Goal: Task Accomplishment & Management: Manage account settings

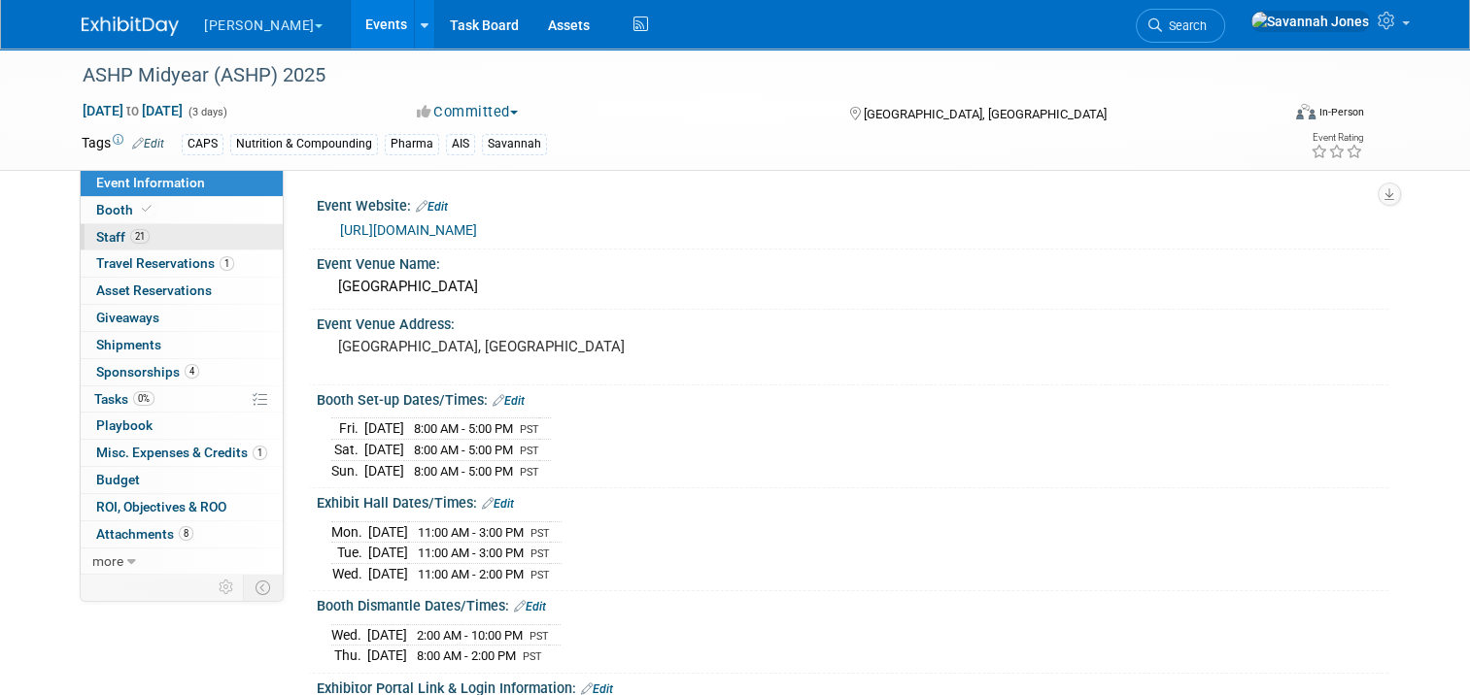
click at [183, 227] on link "21 Staff 21" at bounding box center [182, 237] width 202 height 26
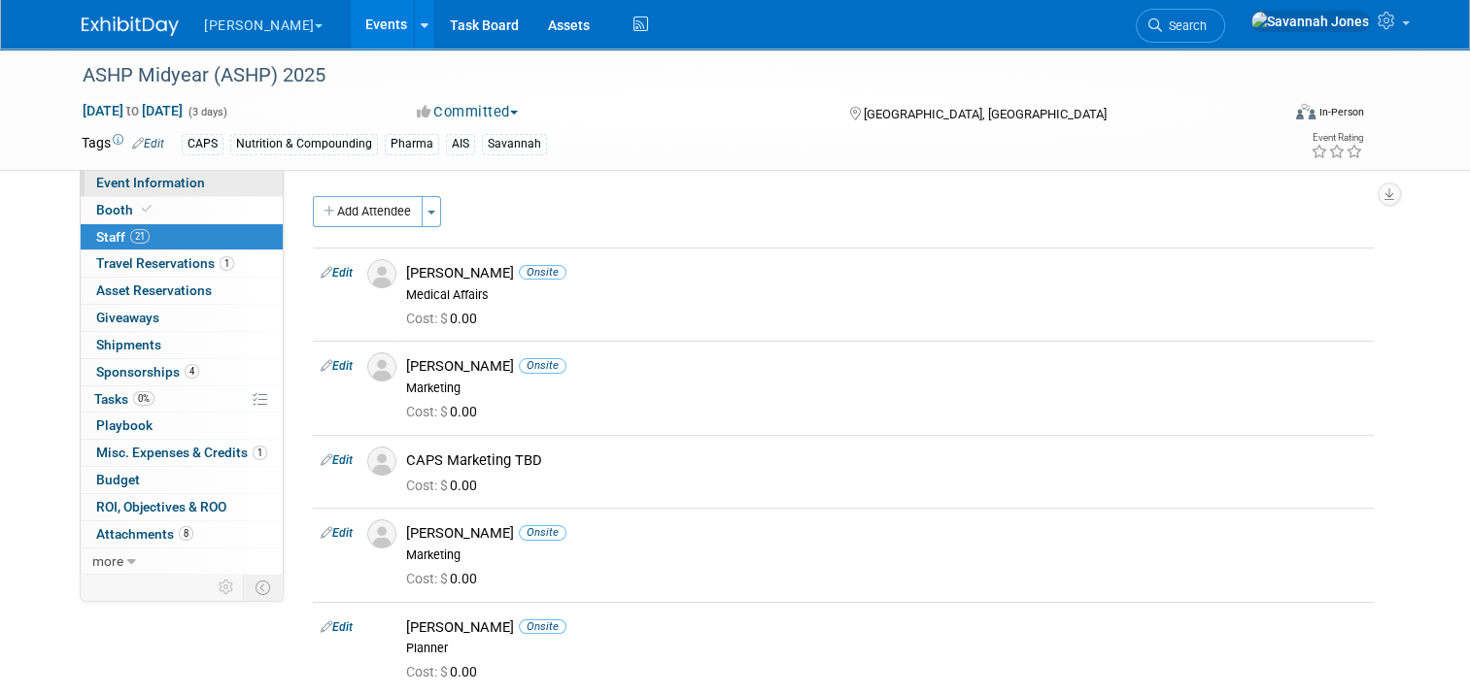
click at [241, 190] on link "Event Information" at bounding box center [182, 183] width 202 height 26
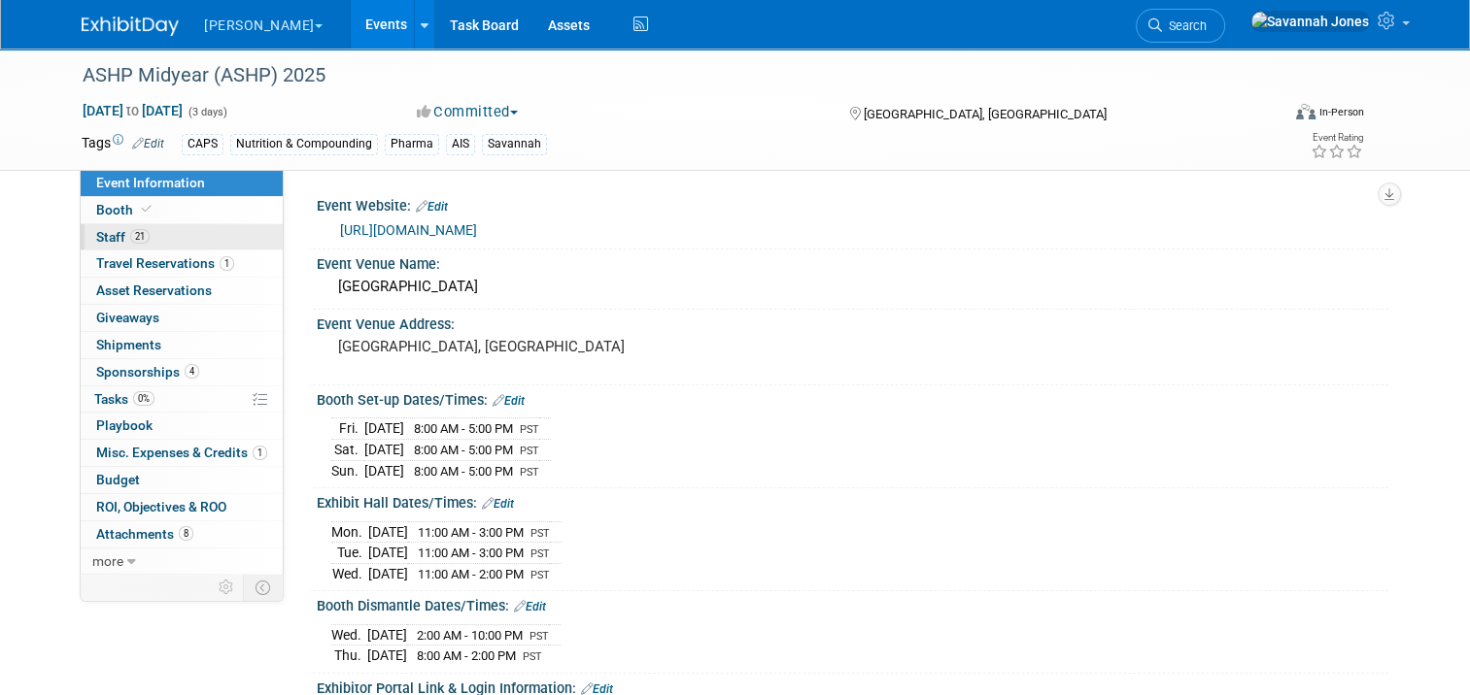
click at [167, 239] on link "21 Staff 21" at bounding box center [182, 237] width 202 height 26
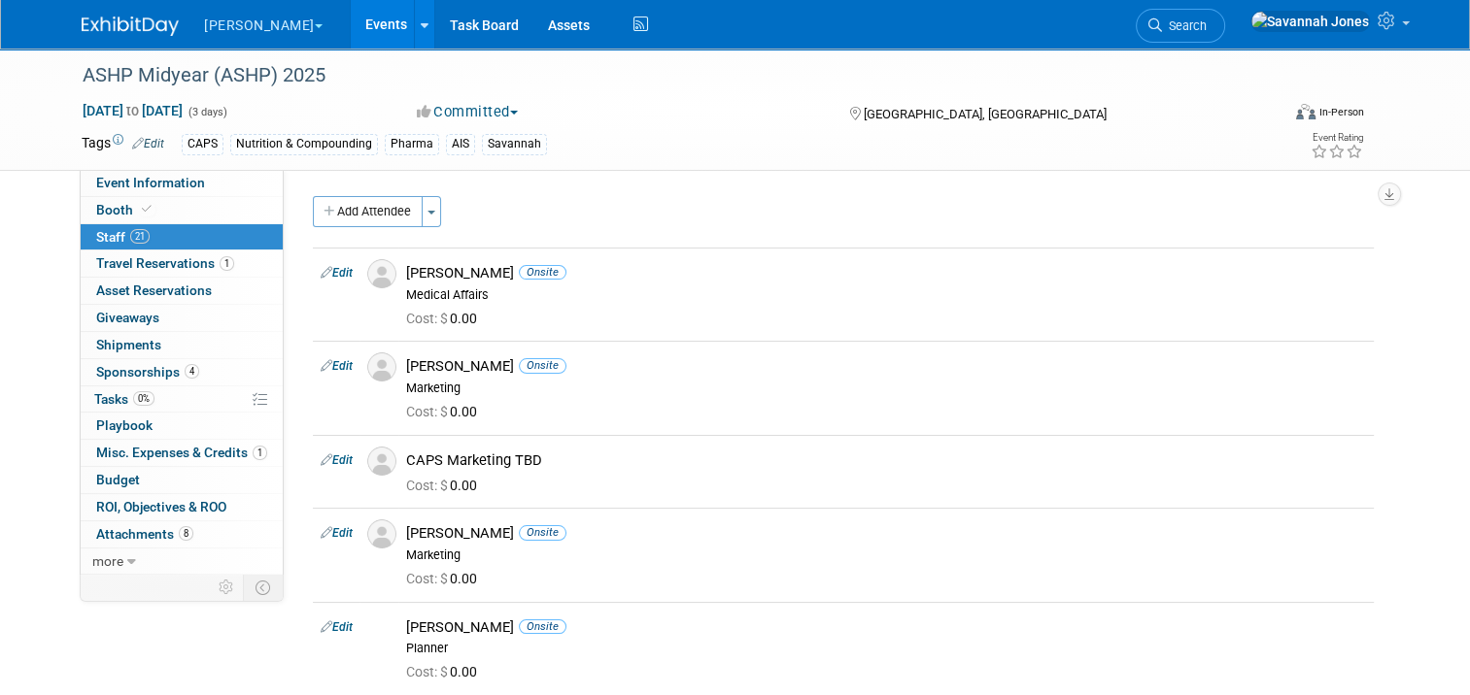
scroll to position [194, 0]
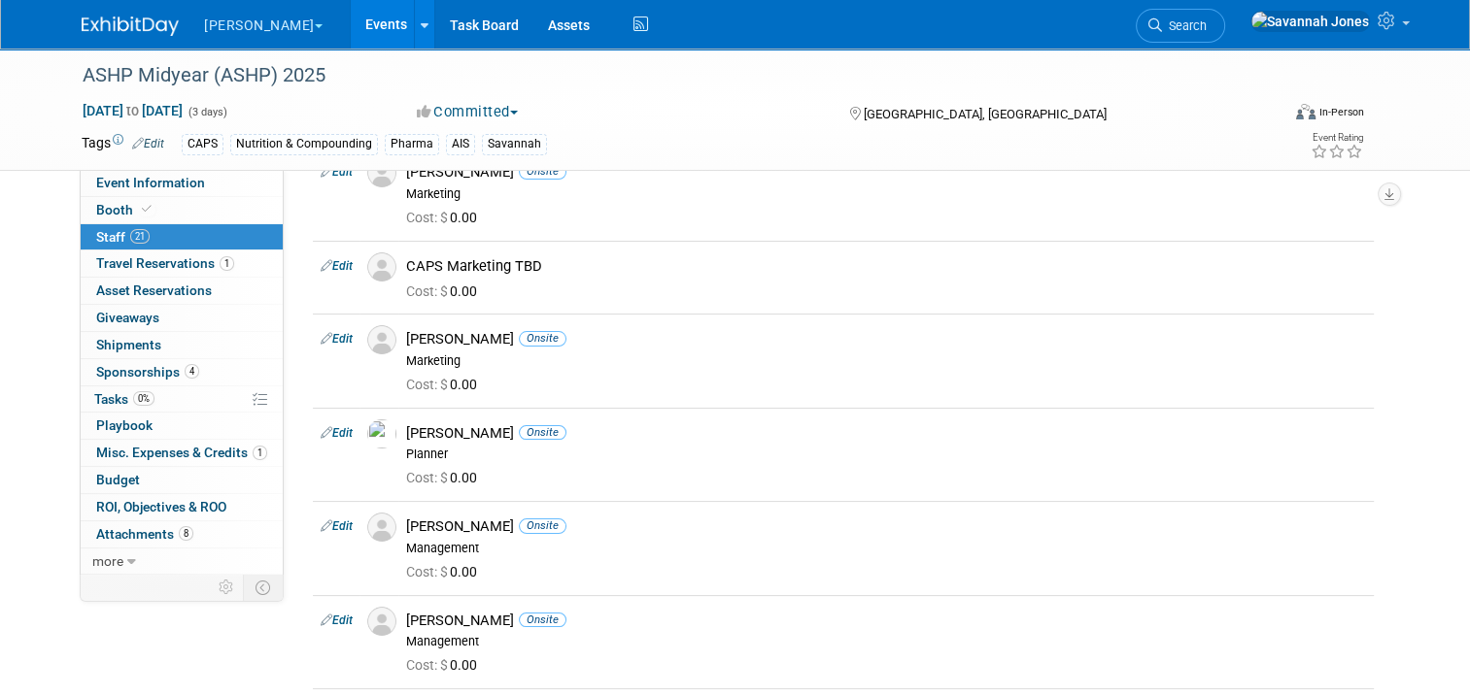
click at [351, 24] on link "Events" at bounding box center [386, 24] width 71 height 49
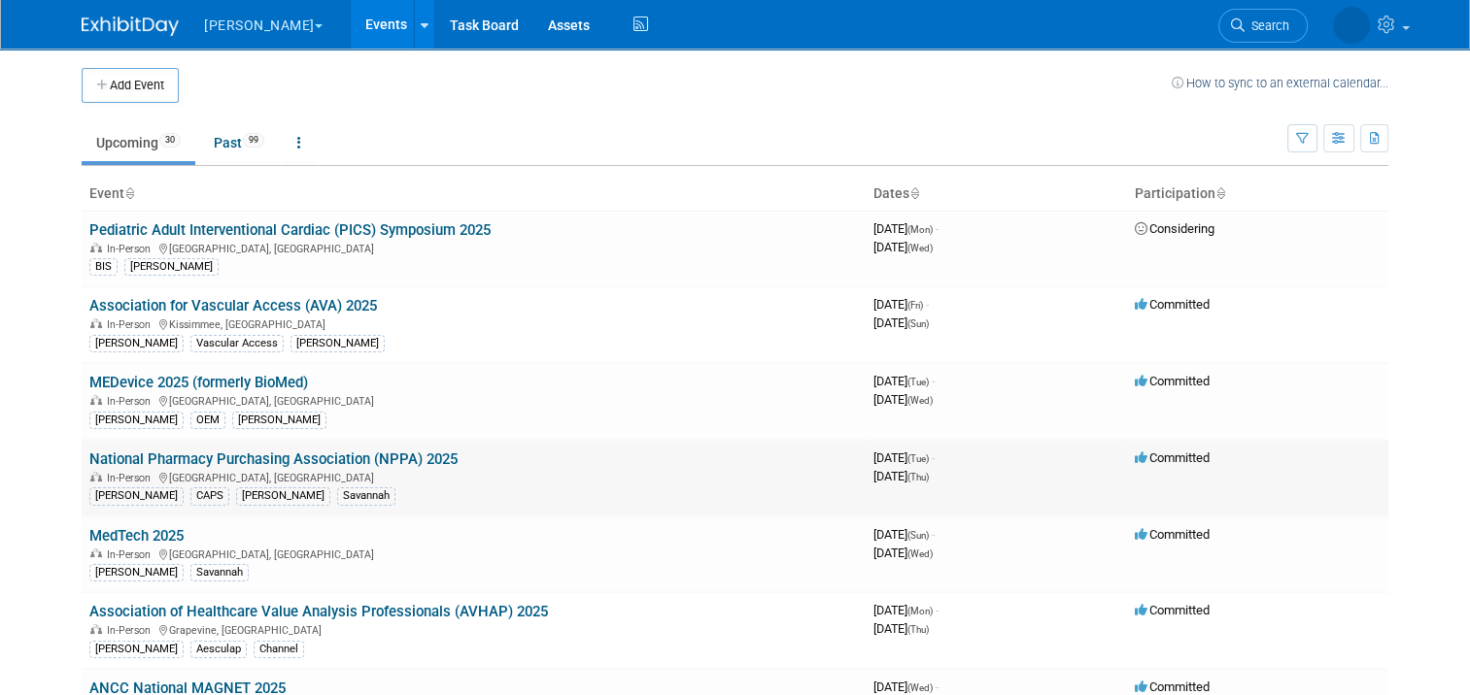
click at [389, 445] on td "National Pharmacy Purchasing Association (NPPA) 2025 In-Person Las Vegas, NV B.…" at bounding box center [474, 478] width 784 height 77
click at [395, 461] on link "National Pharmacy Purchasing Association (NPPA) 2025" at bounding box center [273, 459] width 368 height 17
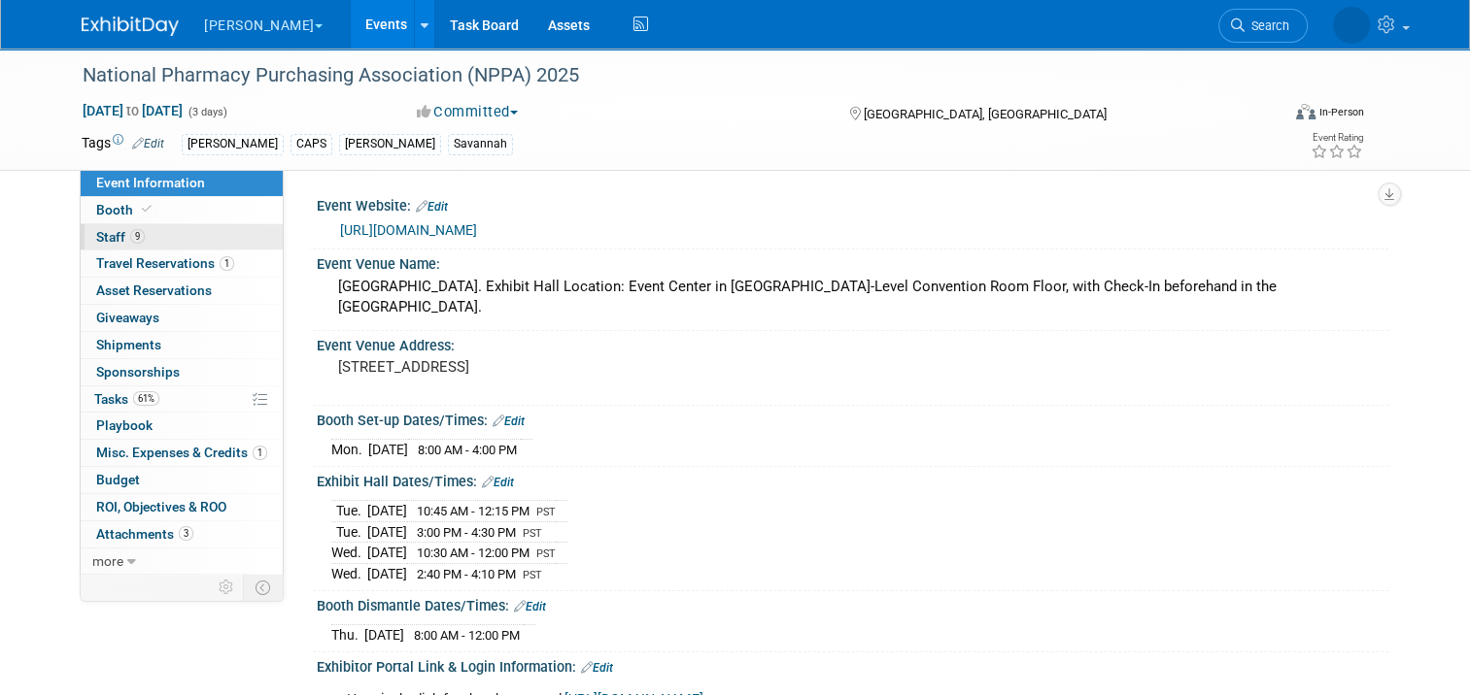
click at [168, 229] on link "9 Staff 9" at bounding box center [182, 237] width 202 height 26
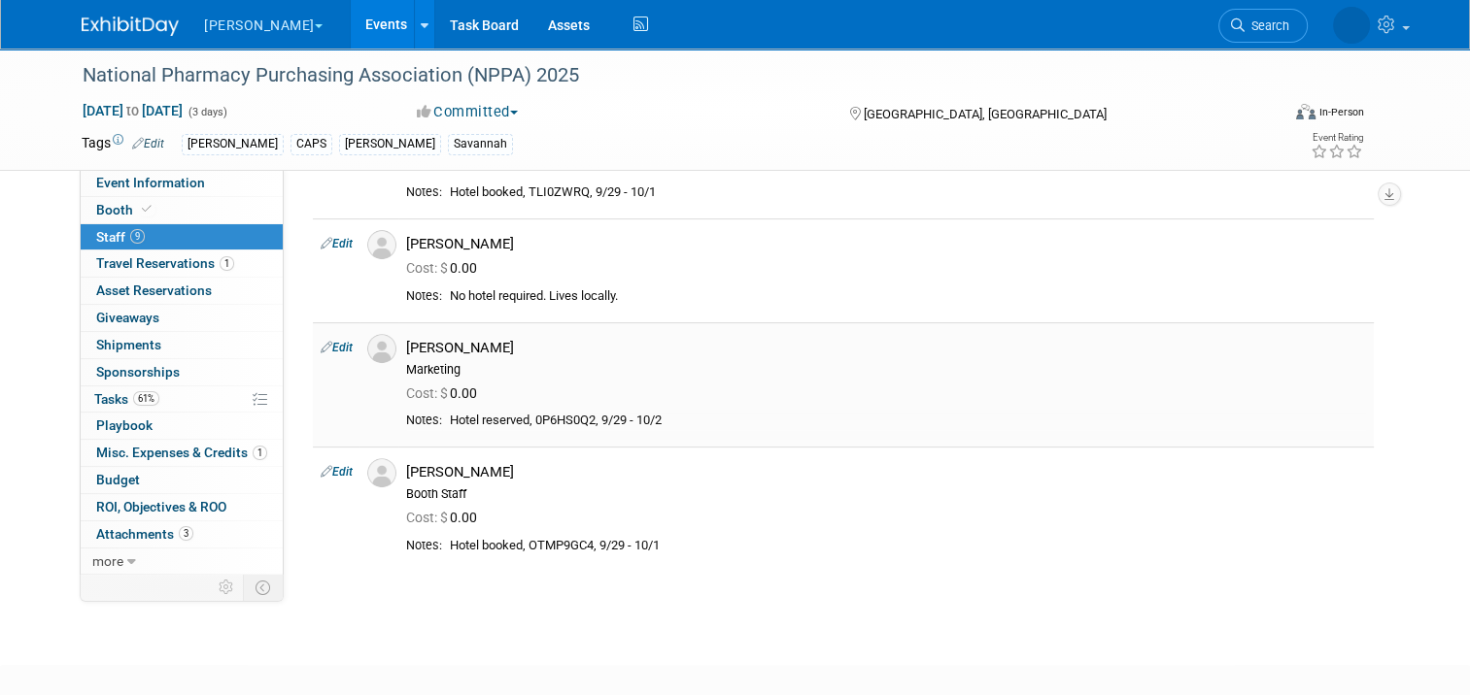
scroll to position [680, 0]
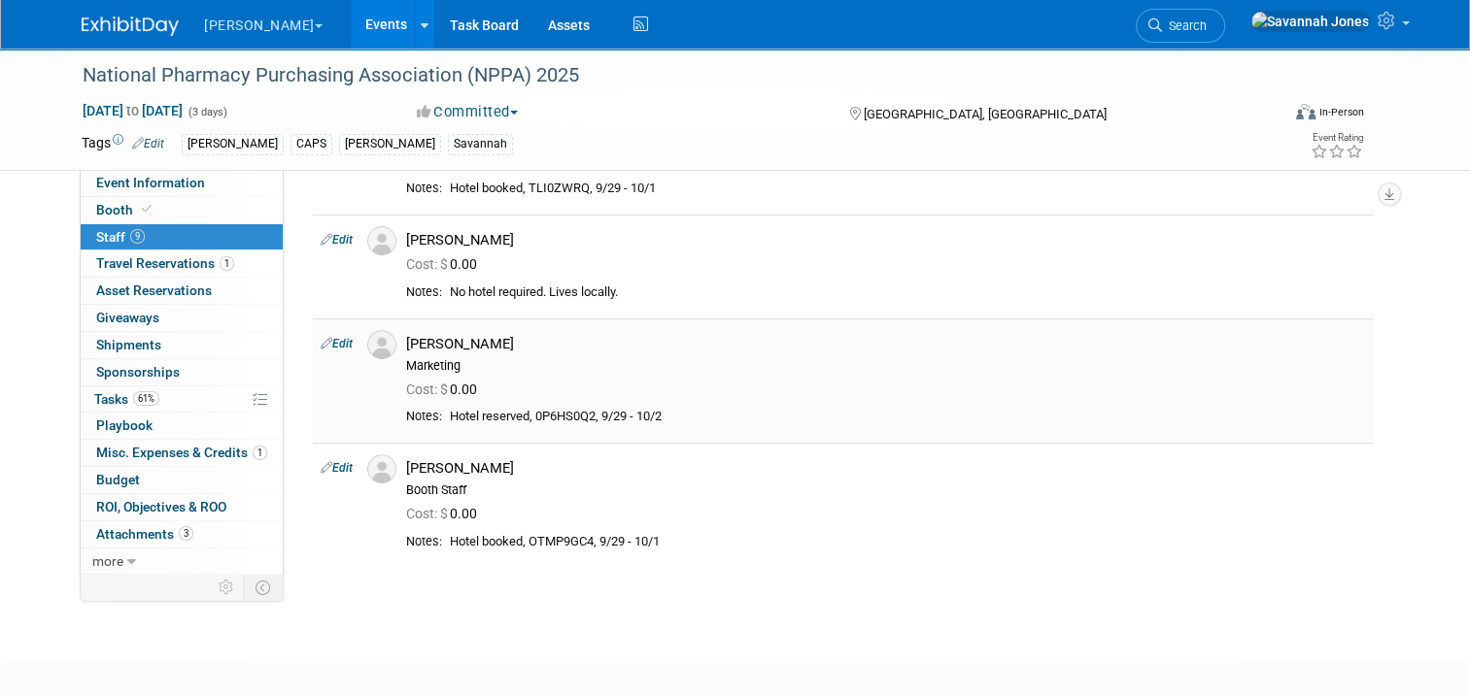
click at [322, 337] on link "Edit" at bounding box center [337, 344] width 32 height 14
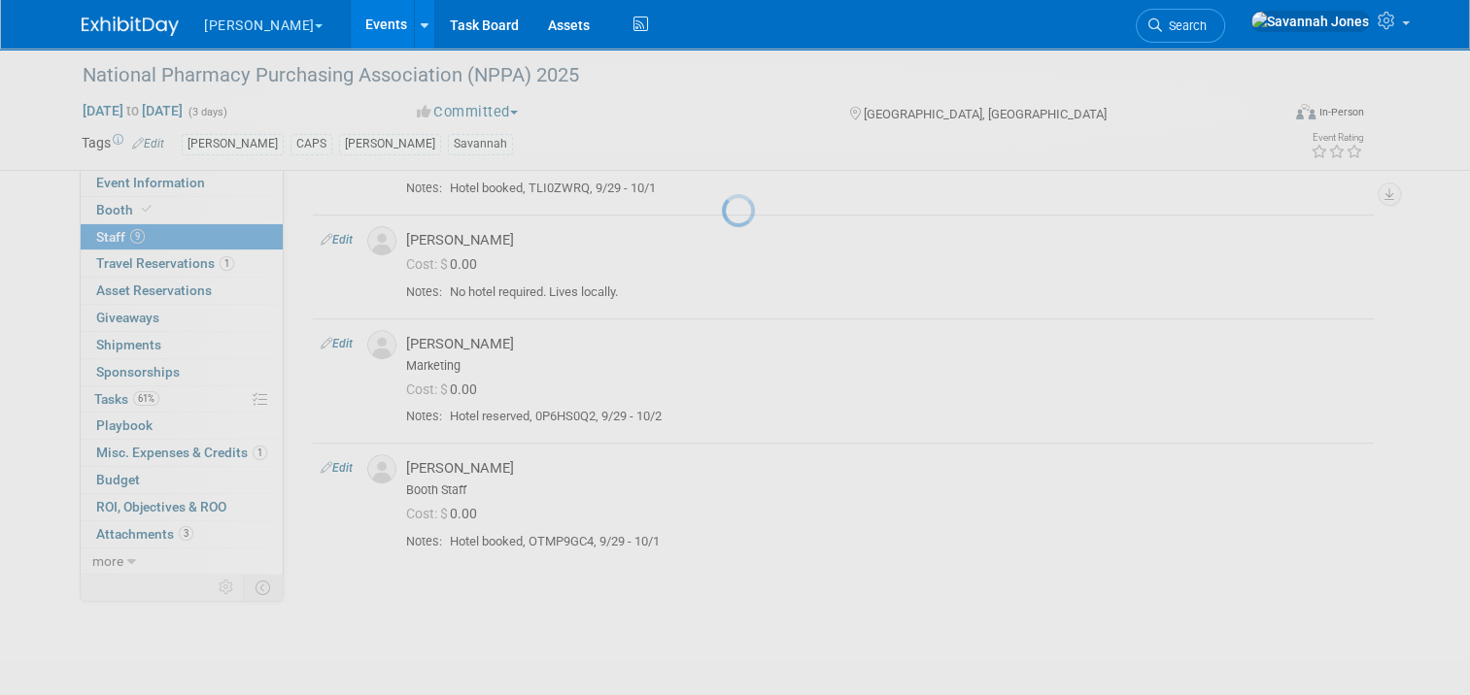
select select "83b25ab2-2e62-4866-a224-c1c14cdf80d5"
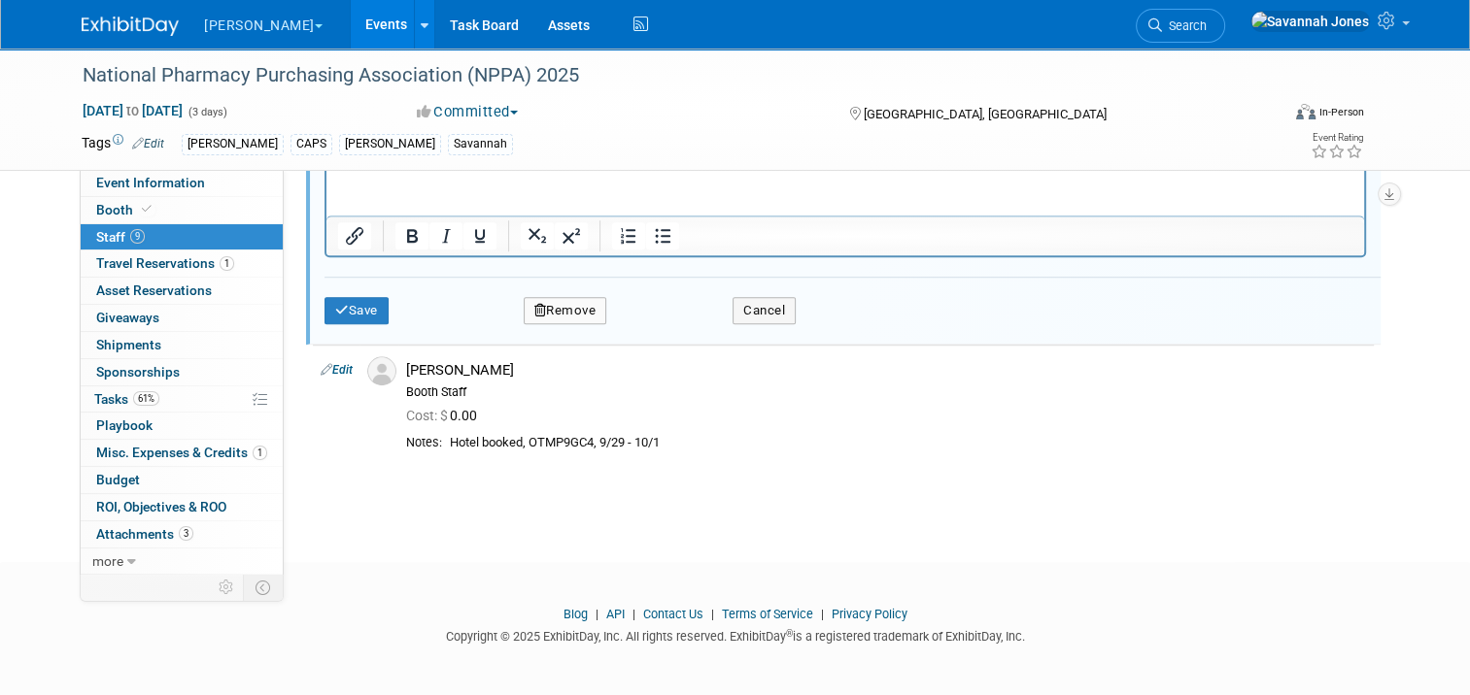
scroll to position [1220, 0]
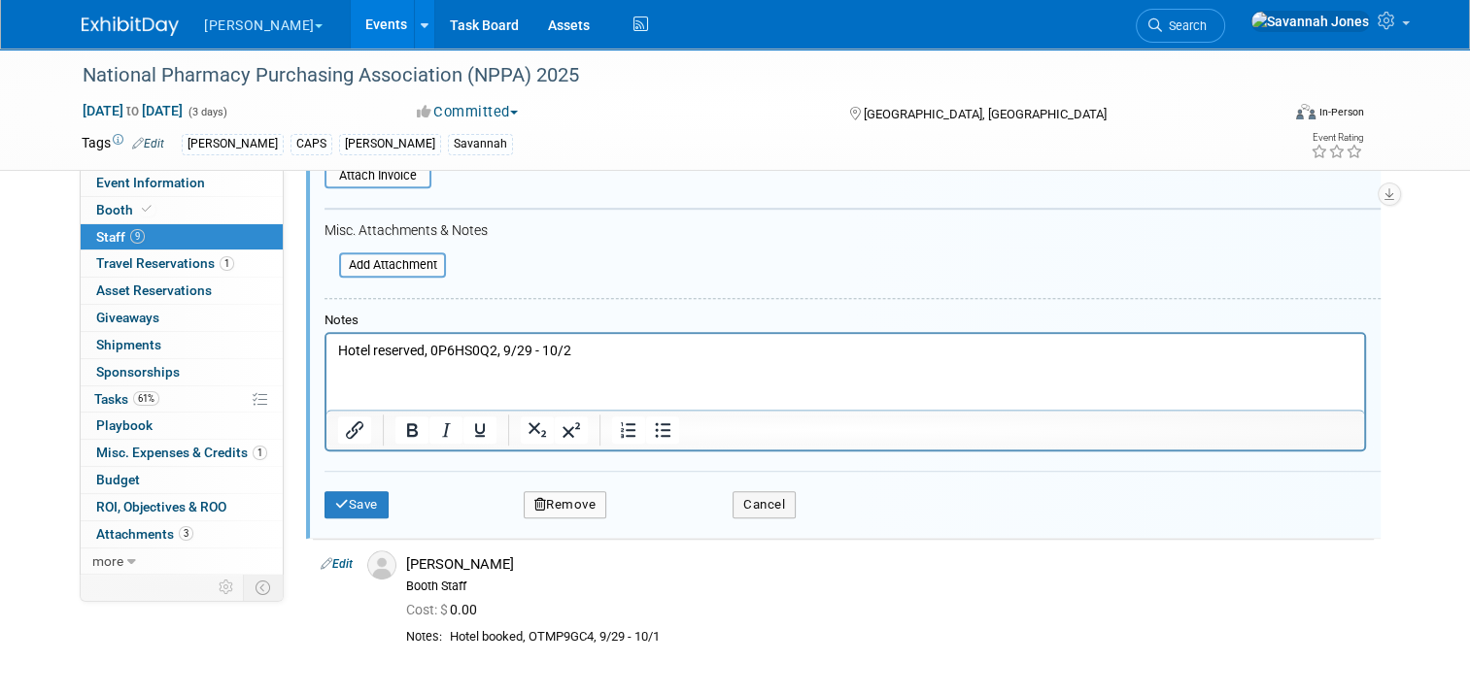
click at [668, 336] on html "Hotel reserved, 0P6HS0Q2, 9/29 - 10/2" at bounding box center [844, 347] width 1037 height 27
click at [669, 348] on p "Hotel reserved, 0P6HS0Q2, 9/29 - 10/2" at bounding box center [845, 351] width 1015 height 19
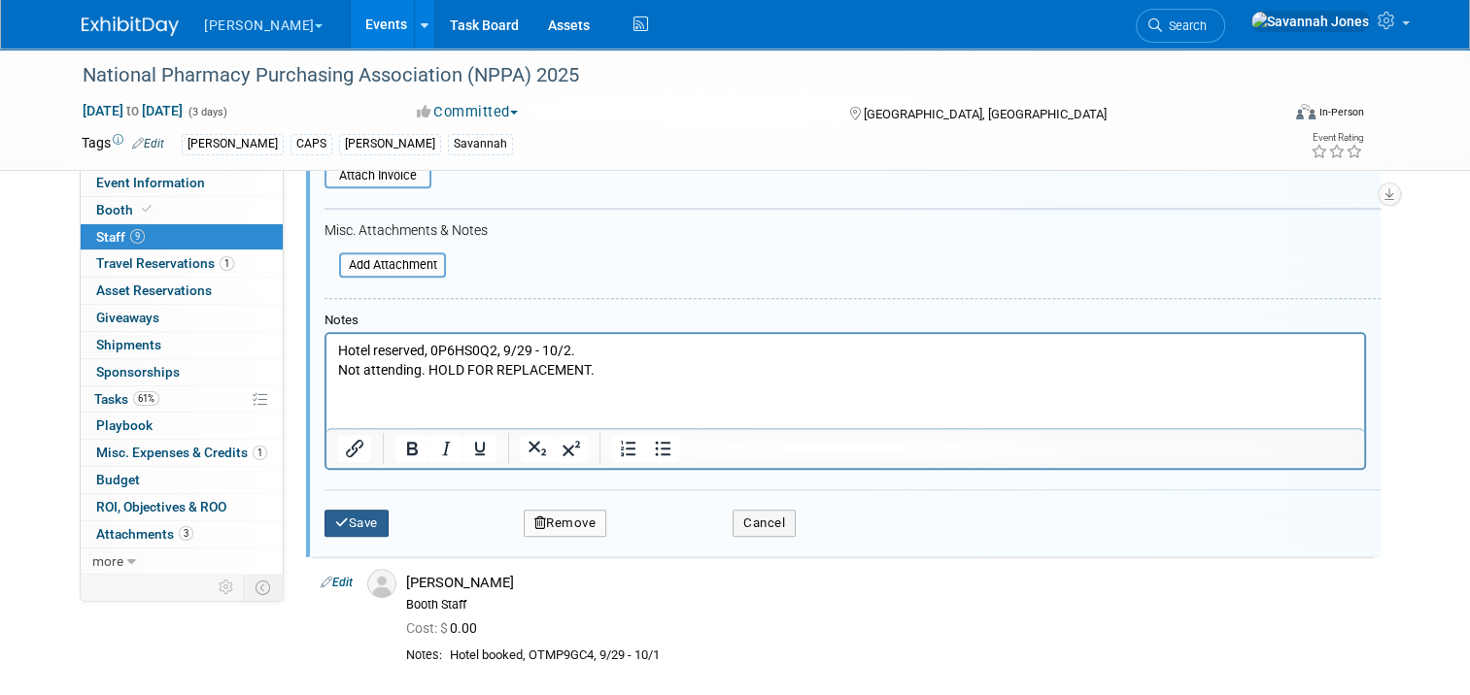
click at [379, 516] on button "Save" at bounding box center [356, 523] width 64 height 27
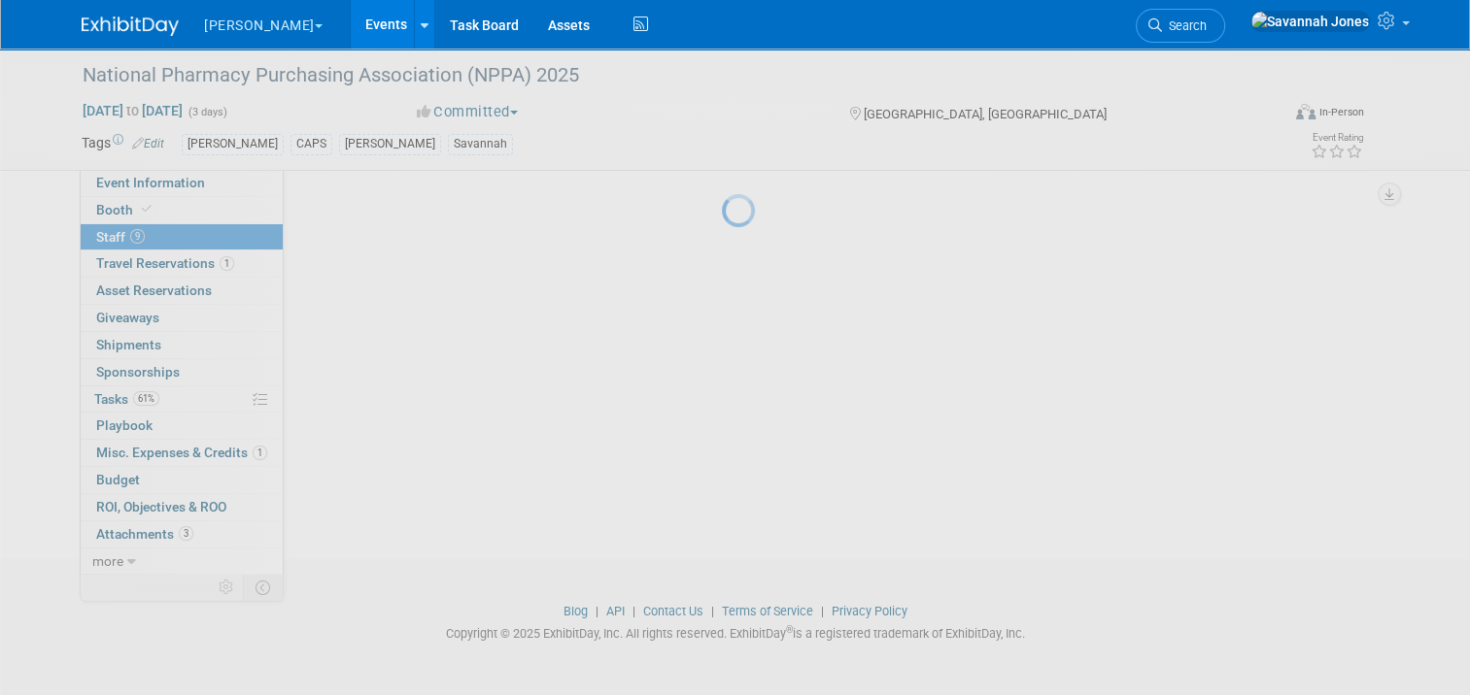
click at [722, 512] on div at bounding box center [735, 347] width 27 height 695
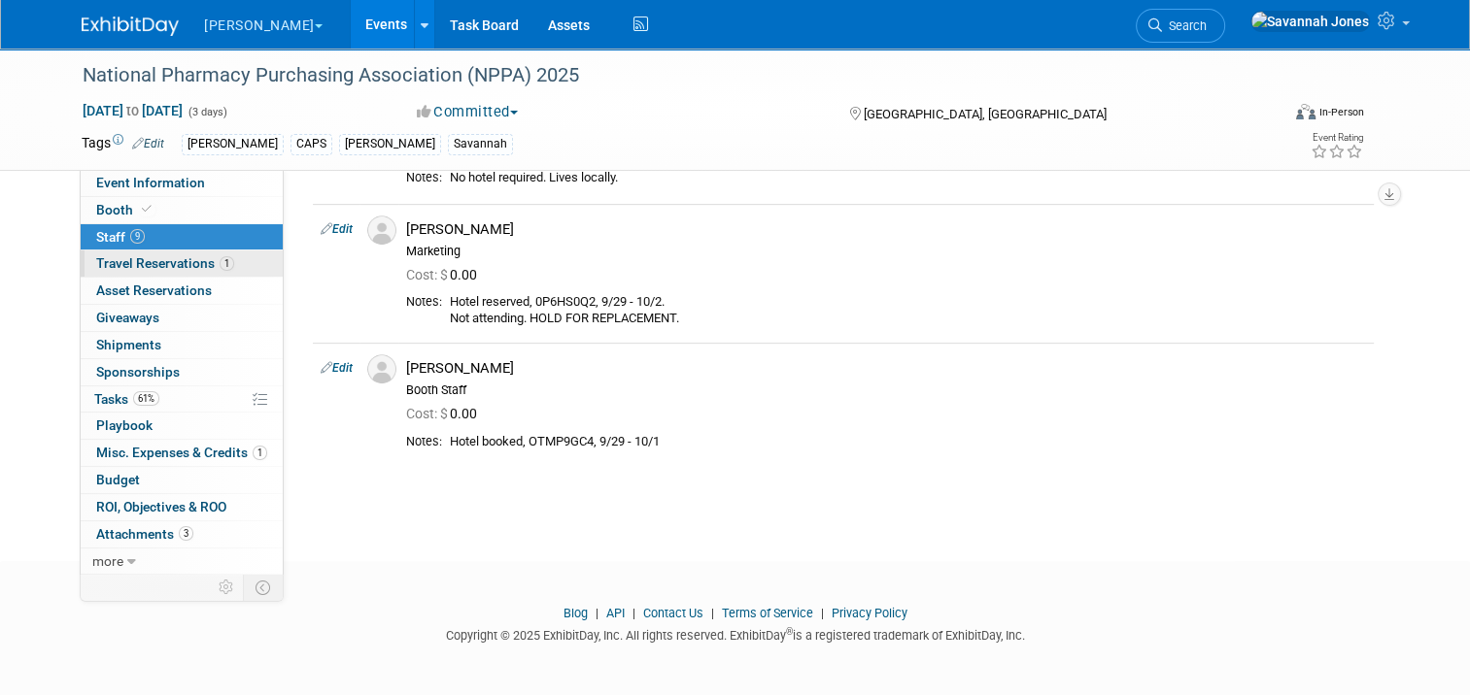
click at [232, 272] on link "1 Travel Reservations 1" at bounding box center [182, 264] width 202 height 26
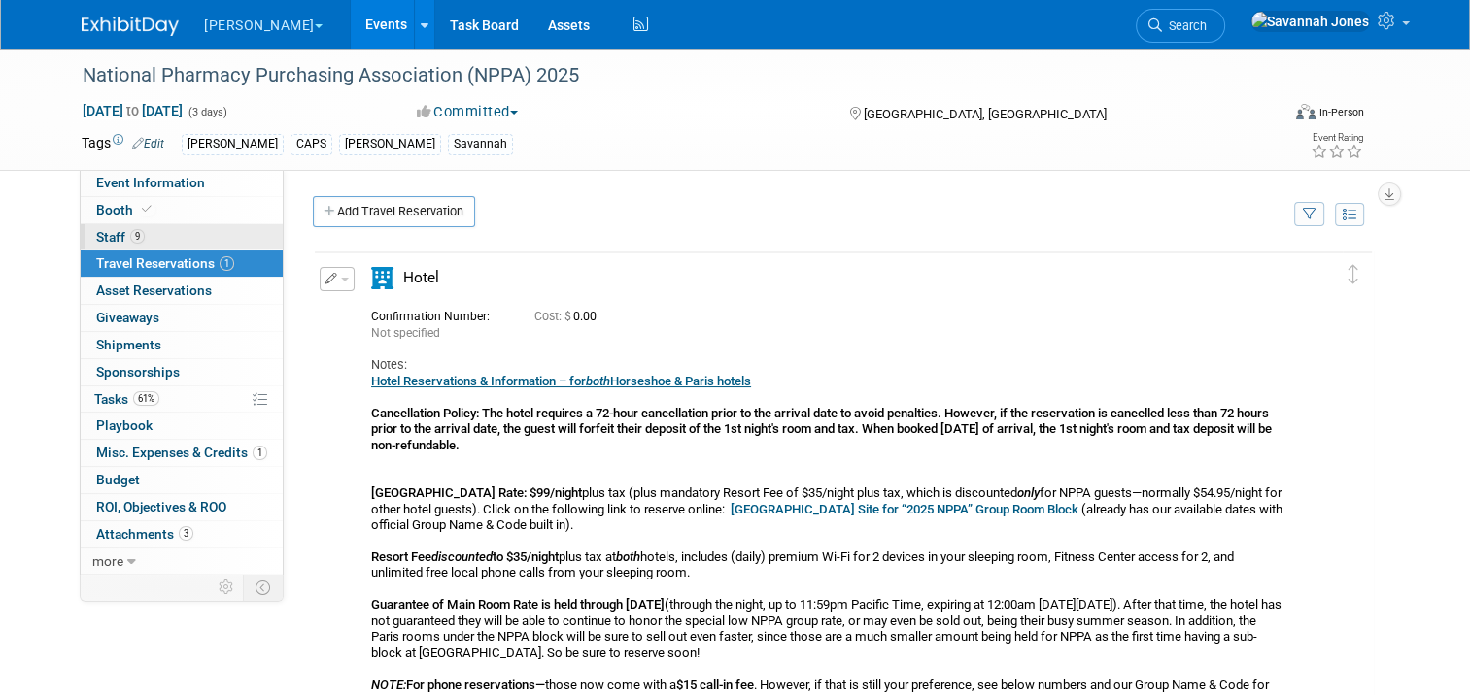
click at [226, 237] on link "9 Staff 9" at bounding box center [182, 237] width 202 height 26
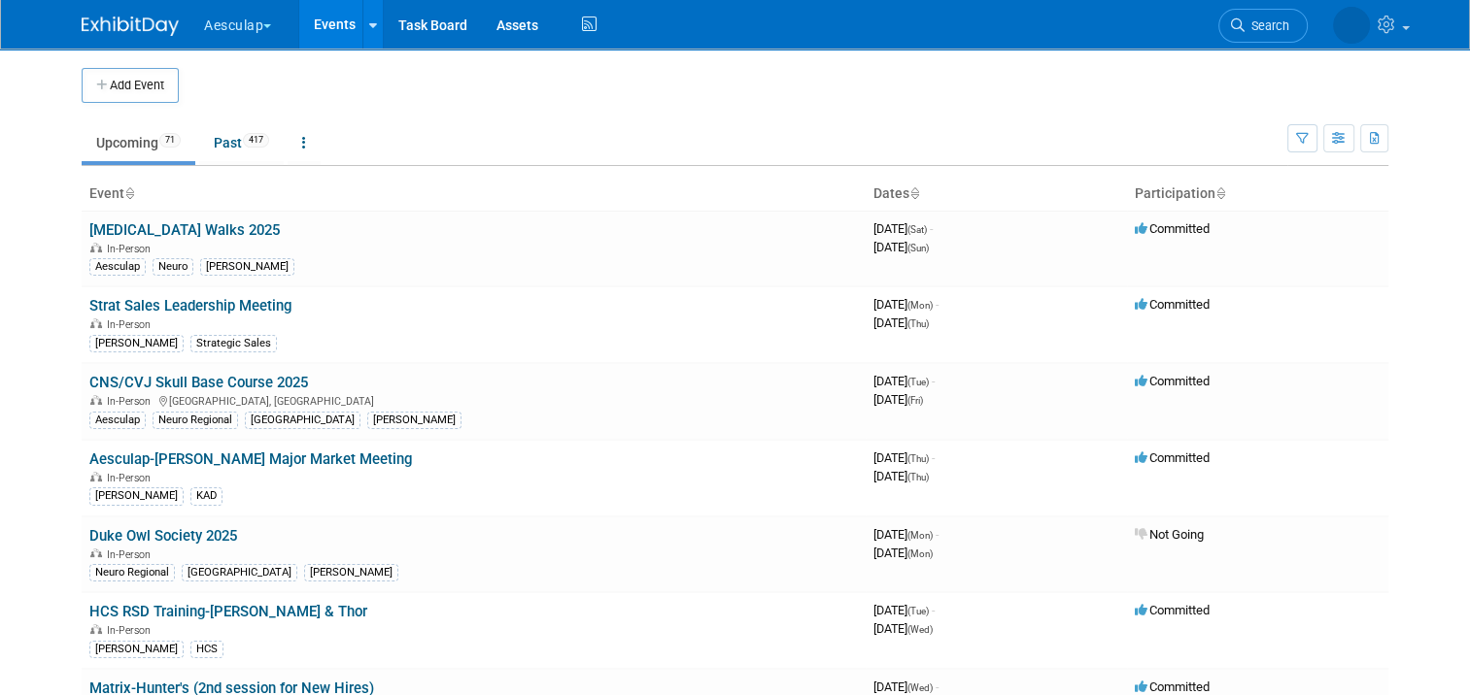
click at [250, 30] on button "Aesculap" at bounding box center [248, 21] width 93 height 43
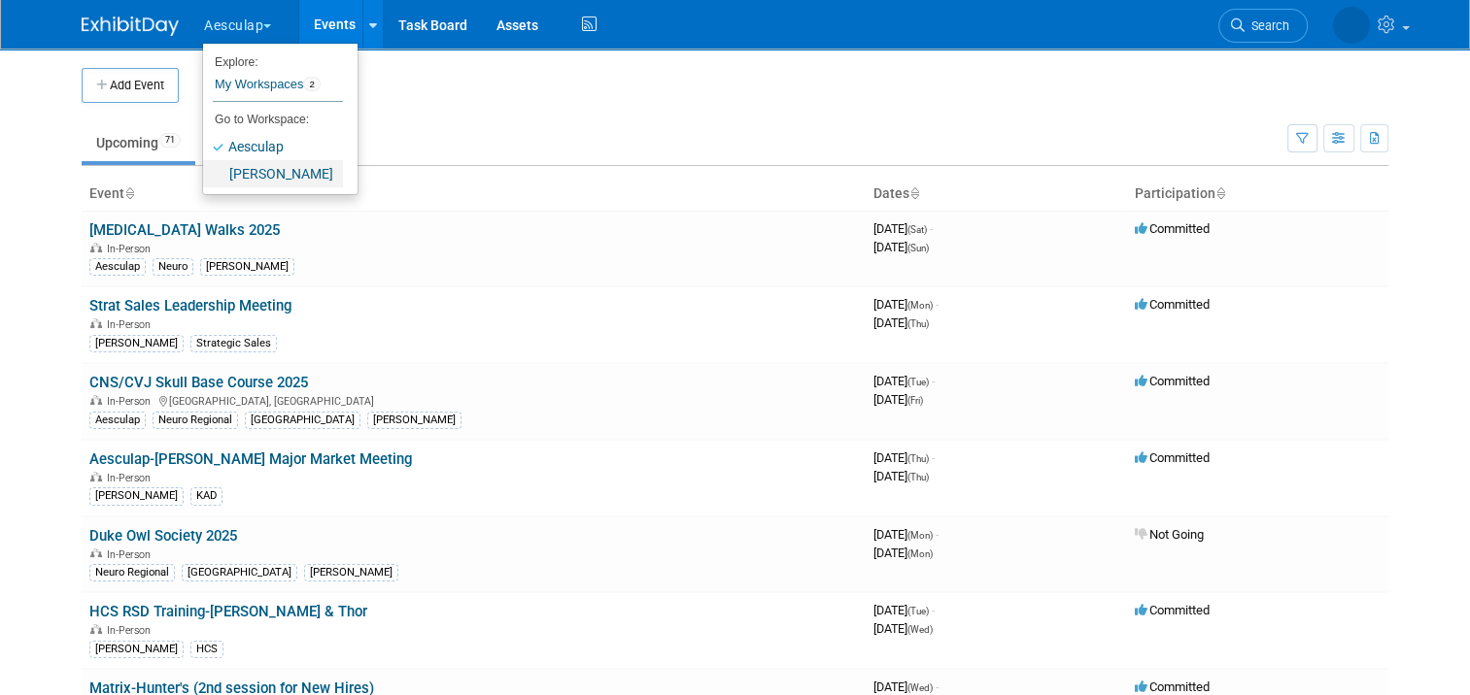
click at [274, 170] on link "[PERSON_NAME]" at bounding box center [273, 173] width 140 height 27
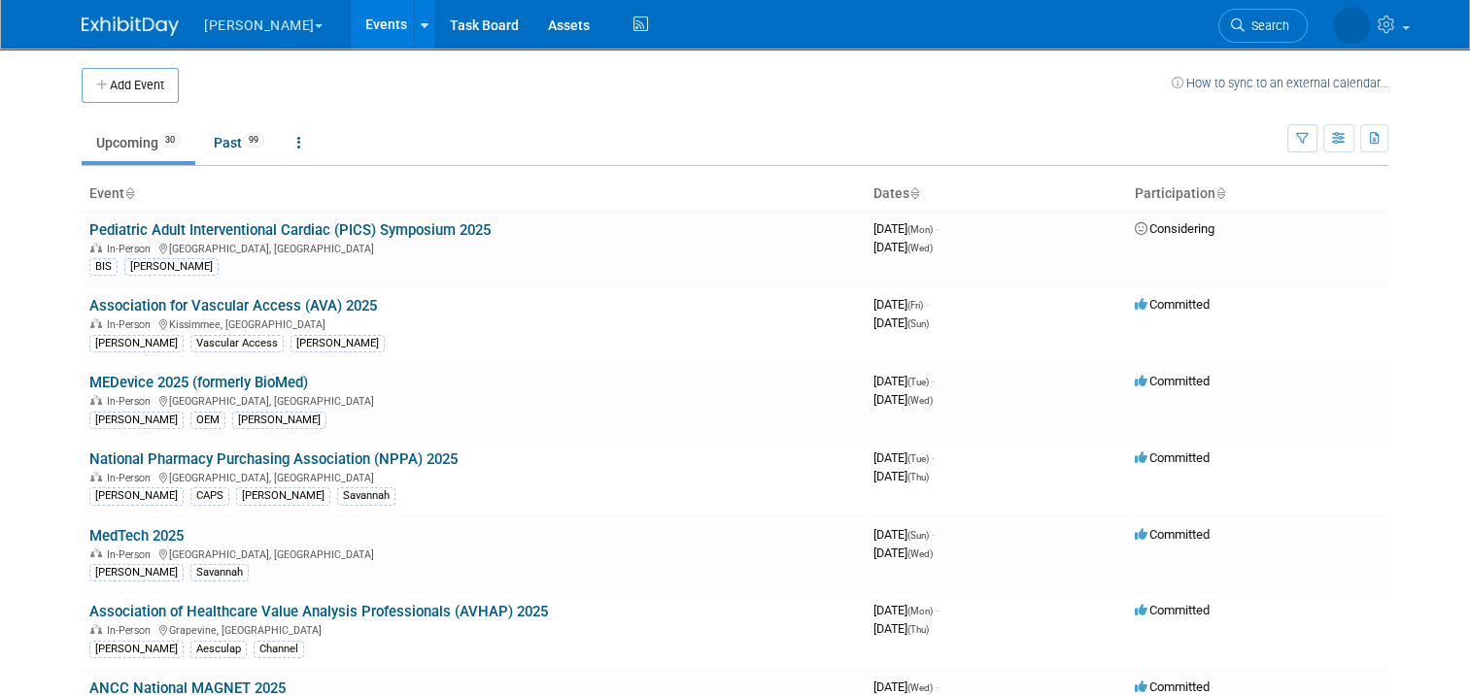
scroll to position [414, 0]
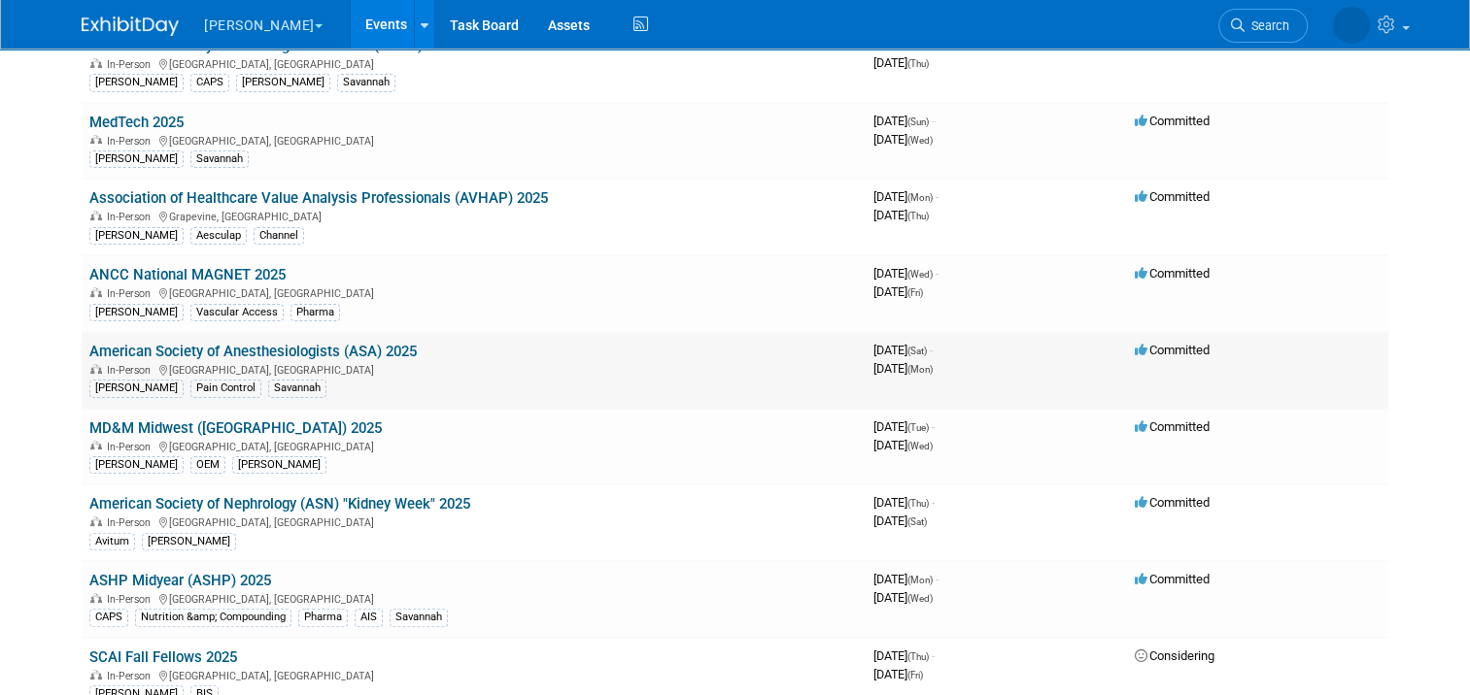
click at [391, 344] on link "American Society of Anesthesiologists (ASA) 2025" at bounding box center [252, 351] width 327 height 17
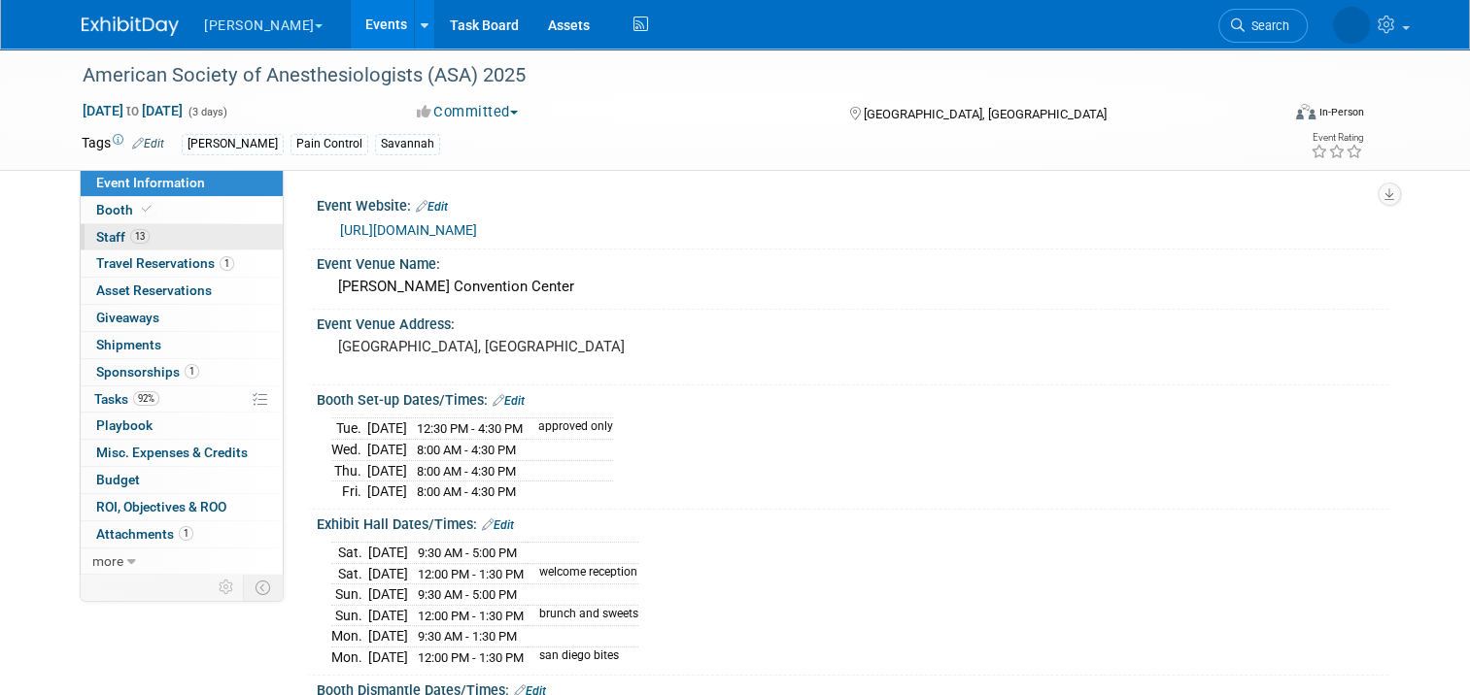
click at [173, 232] on link "13 Staff 13" at bounding box center [182, 237] width 202 height 26
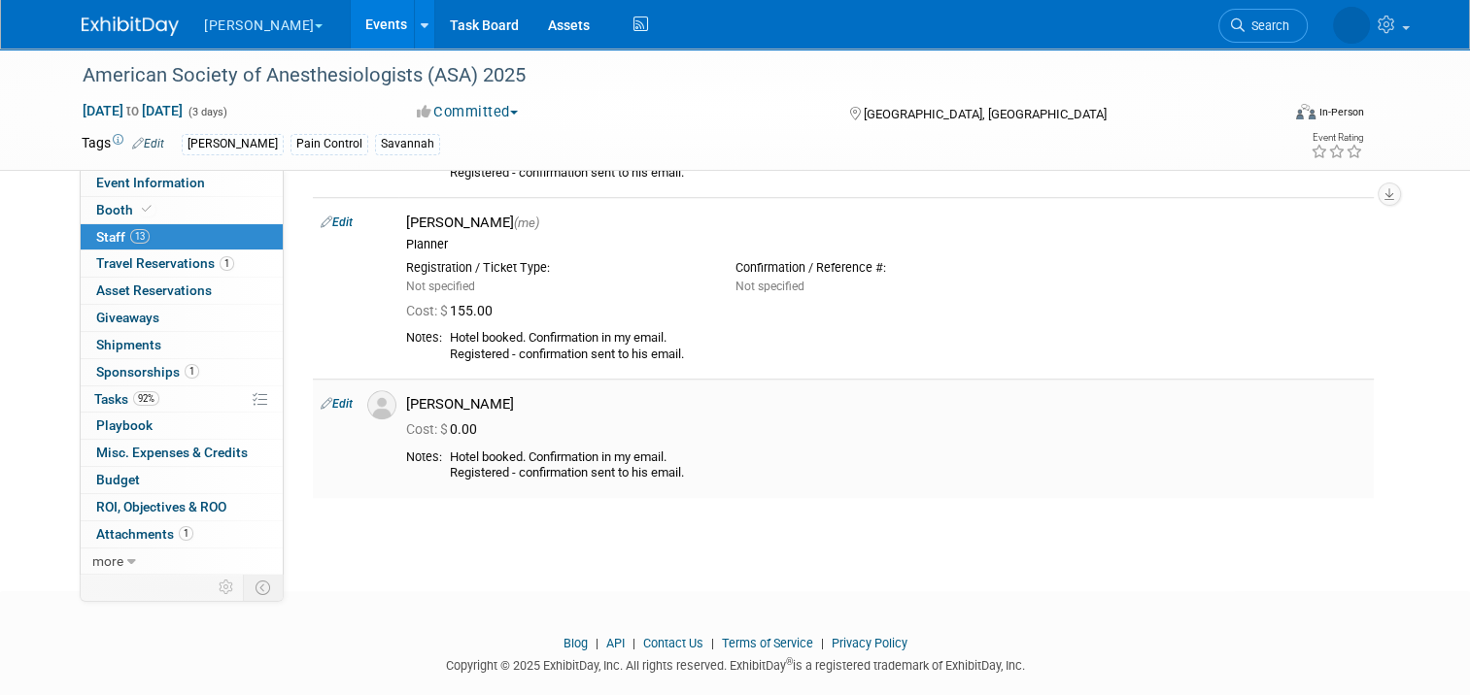
scroll to position [1599, 0]
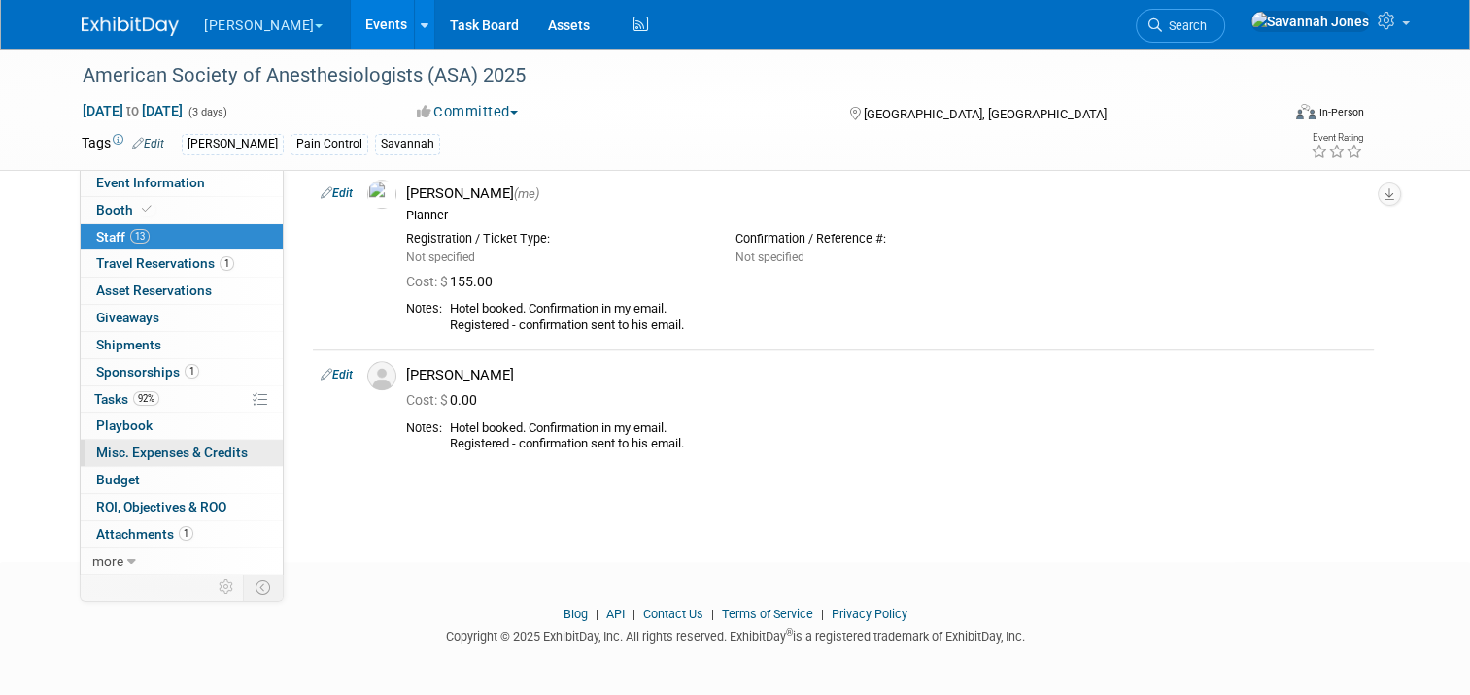
click at [225, 454] on span "Misc. Expenses & Credits 0" at bounding box center [172, 453] width 152 height 16
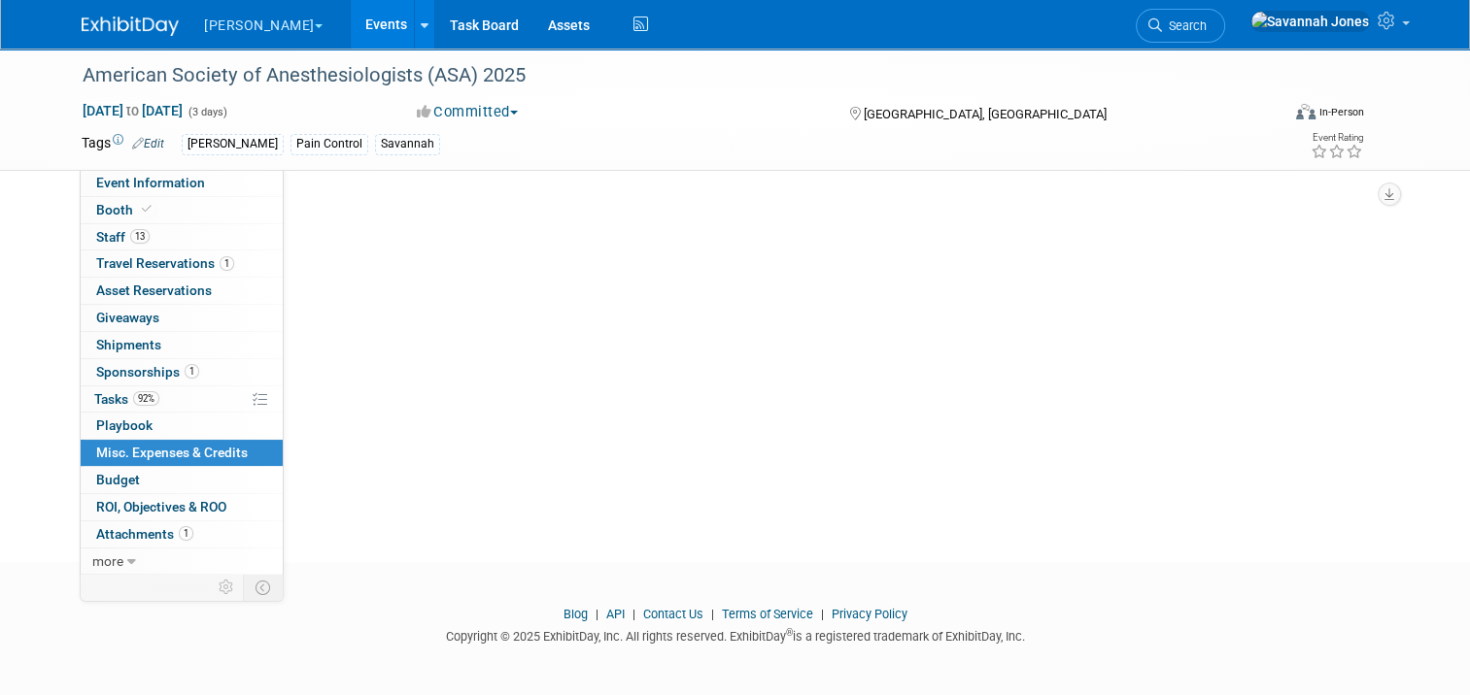
scroll to position [0, 0]
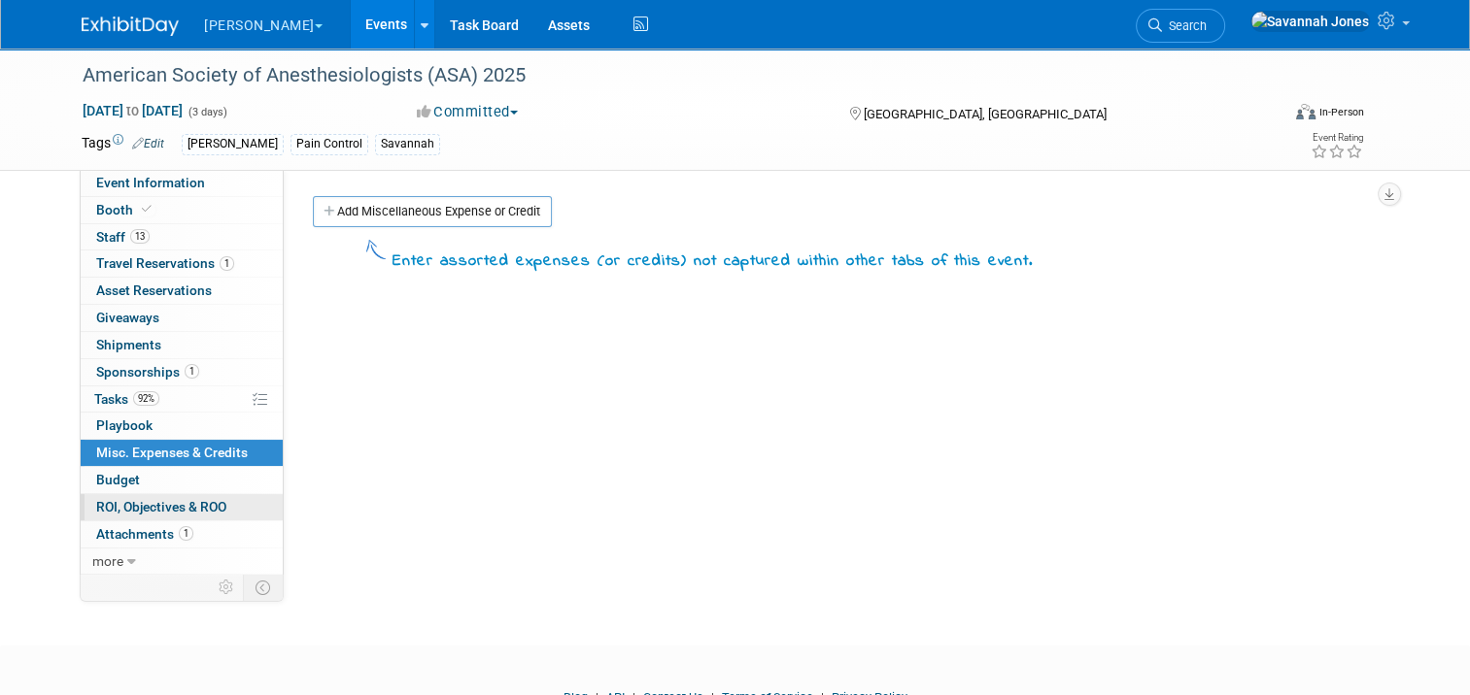
click at [210, 500] on span "ROI, Objectives & ROO 0" at bounding box center [161, 507] width 130 height 16
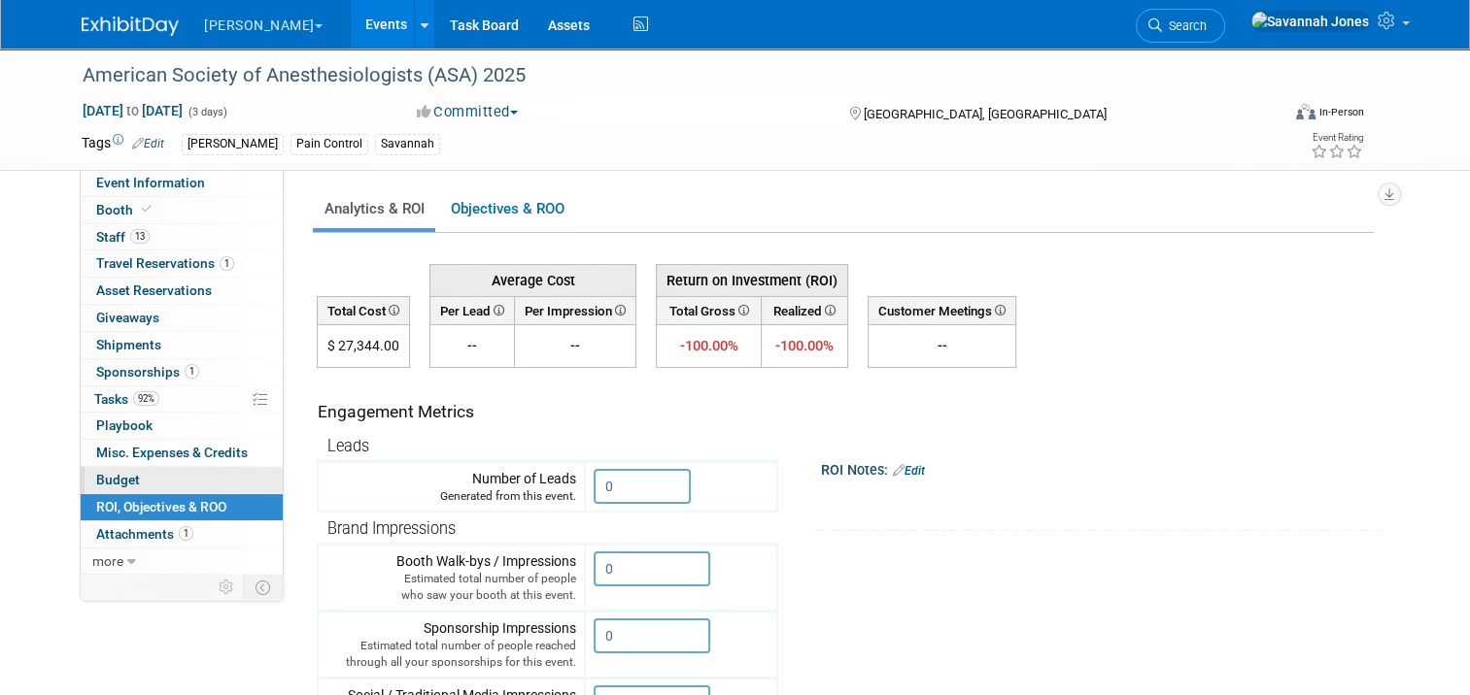
click at [201, 476] on link "Budget" at bounding box center [182, 480] width 202 height 26
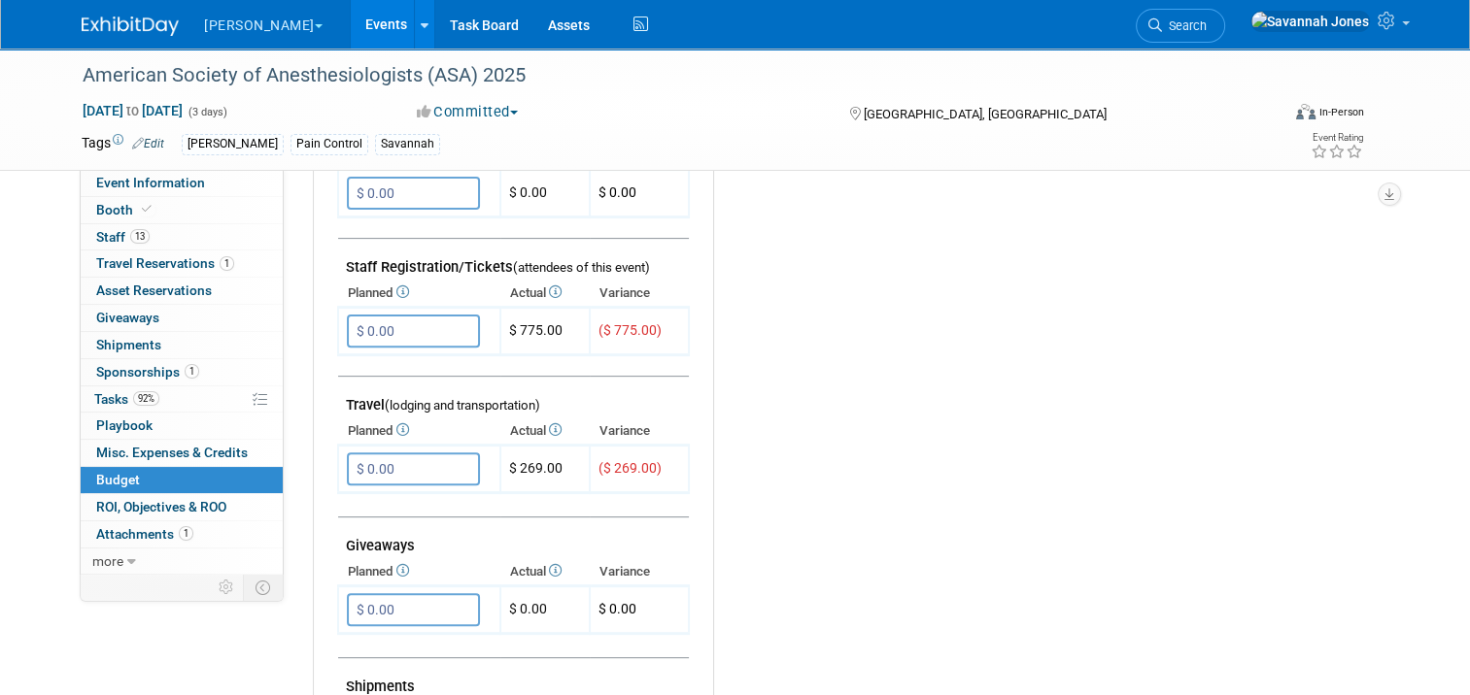
scroll to position [583, 0]
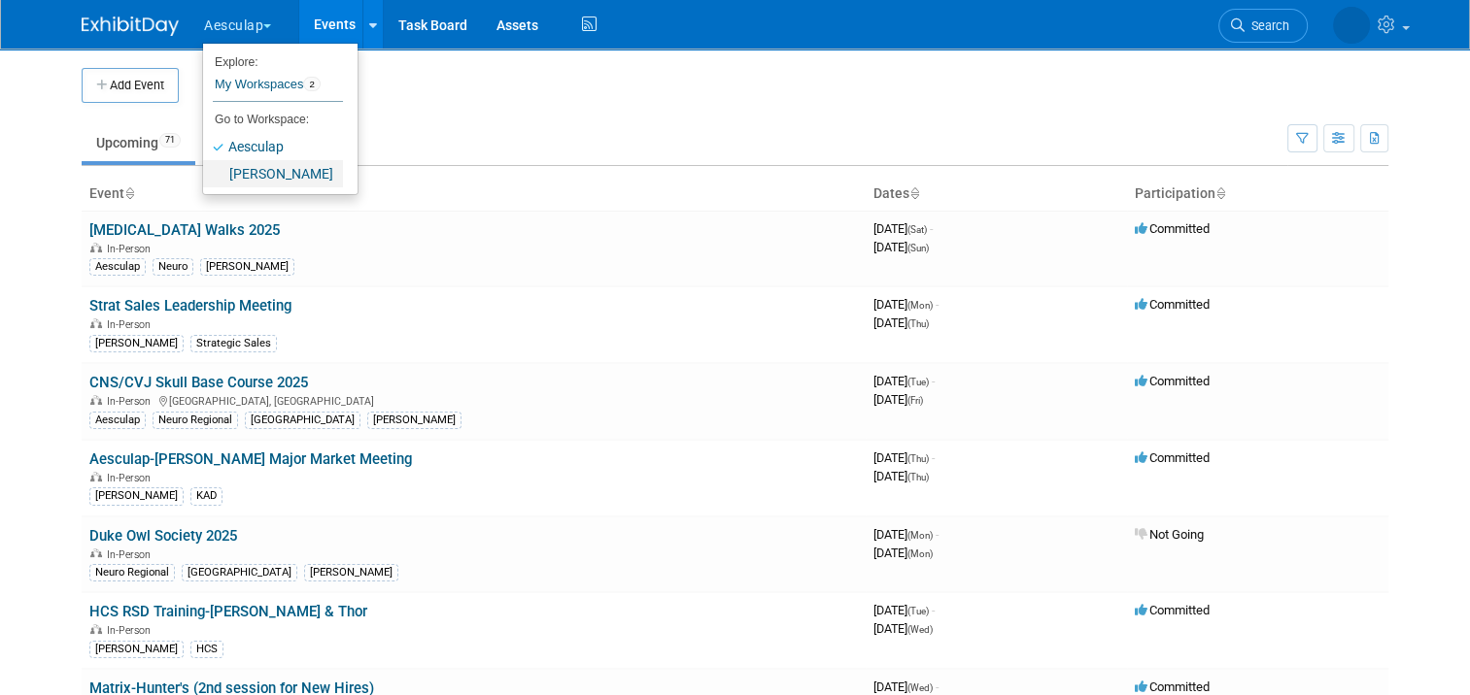
click at [240, 179] on link "[PERSON_NAME]" at bounding box center [273, 173] width 140 height 27
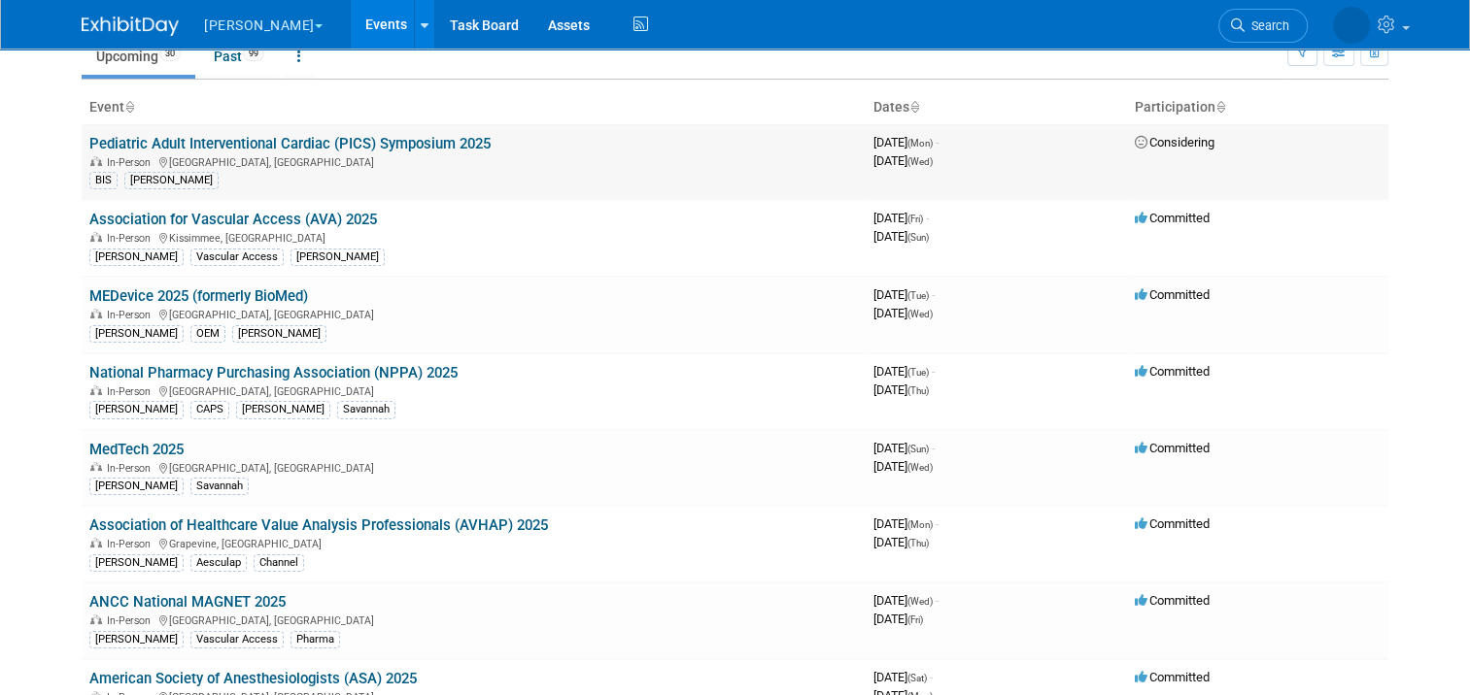
scroll to position [97, 0]
